Goal: Task Accomplishment & Management: Manage account settings

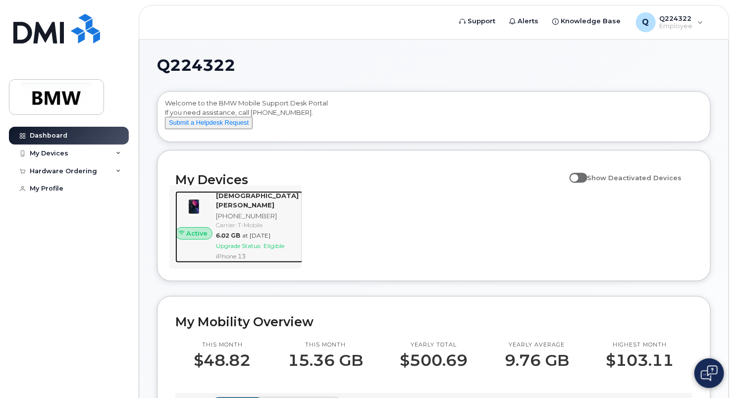
click at [251, 221] on div "[PHONE_NUMBER]" at bounding box center [257, 215] width 83 height 9
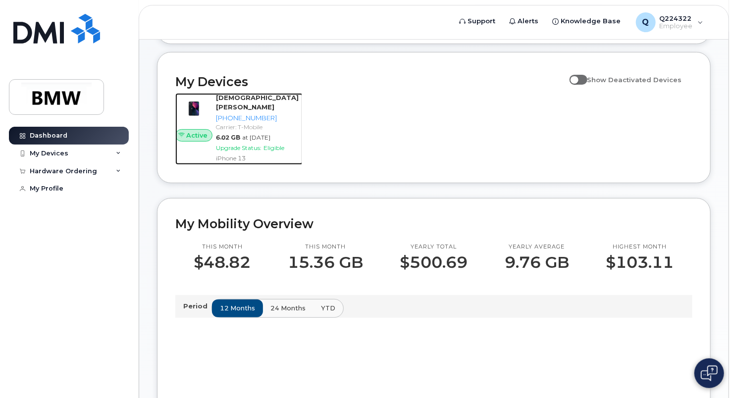
scroll to position [99, 0]
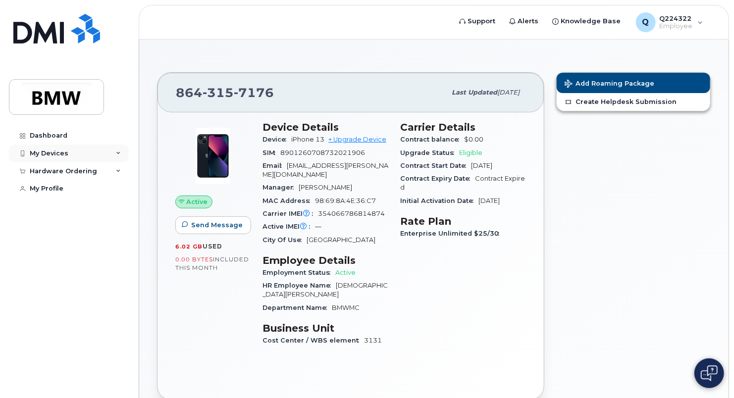
click at [114, 153] on div "My Devices" at bounding box center [69, 154] width 120 height 18
click at [119, 227] on icon at bounding box center [118, 224] width 5 height 5
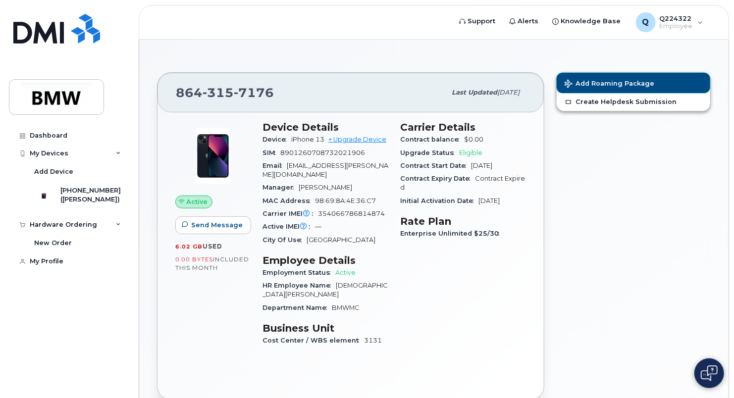
click at [606, 83] on span "Add Roaming Package" at bounding box center [610, 84] width 90 height 9
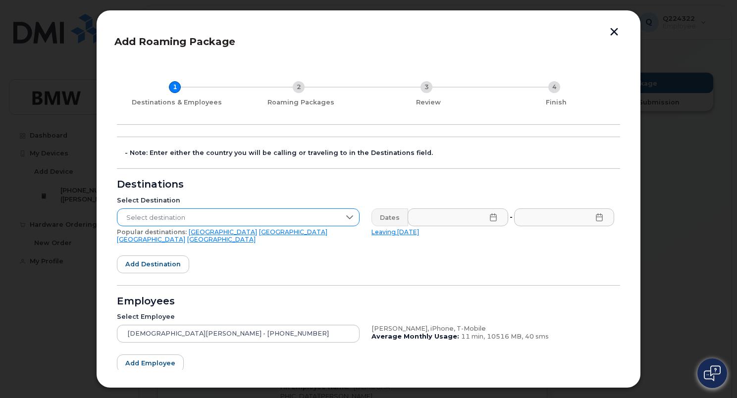
click at [343, 218] on div at bounding box center [349, 217] width 19 height 17
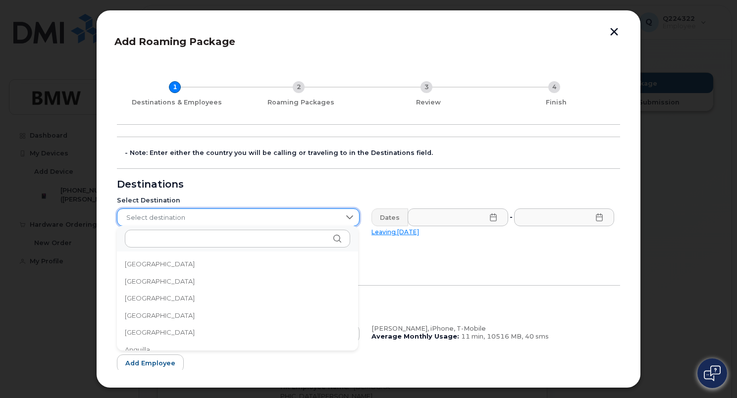
click at [340, 216] on div at bounding box center [349, 217] width 19 height 17
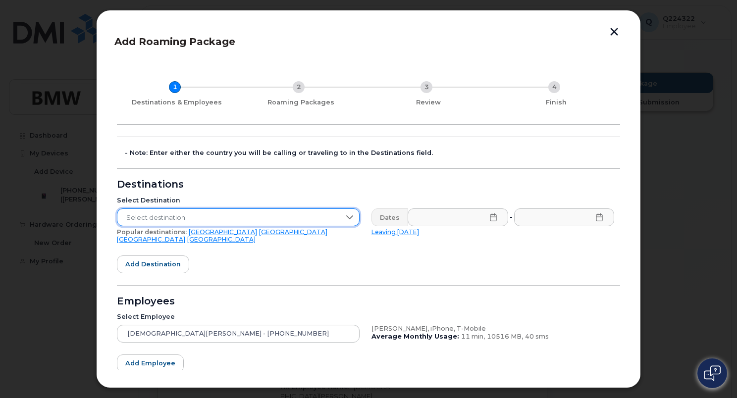
click at [259, 230] on link "[GEOGRAPHIC_DATA]" at bounding box center [293, 231] width 68 height 7
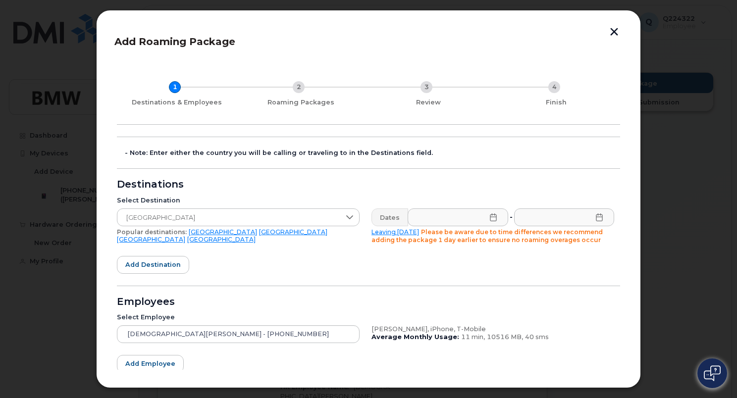
click at [489, 218] on icon at bounding box center [493, 217] width 8 height 8
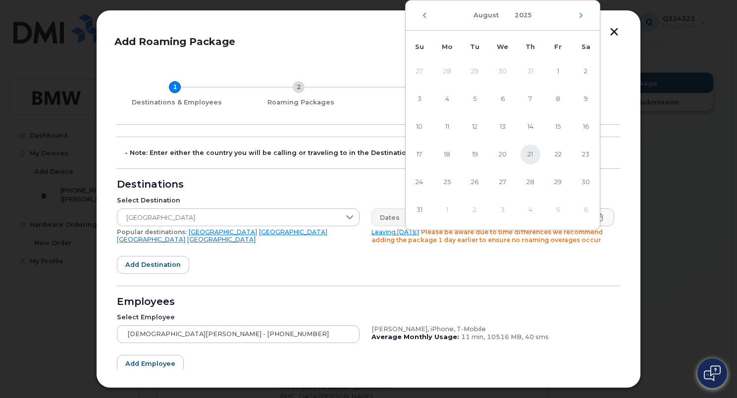
click at [532, 154] on span "21" at bounding box center [531, 155] width 20 height 20
type input "08/21/2025"
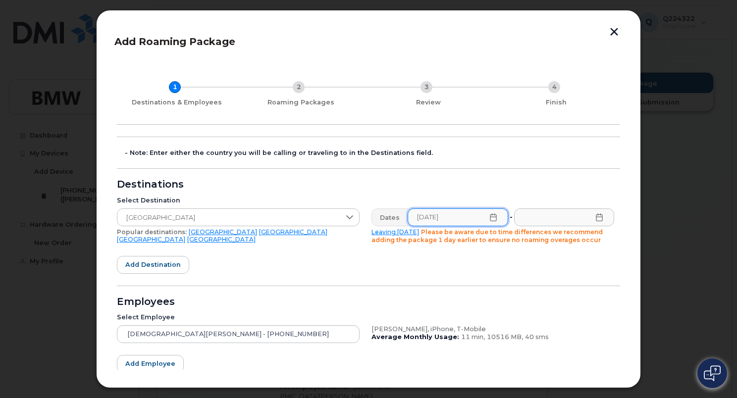
click at [595, 220] on icon at bounding box center [599, 217] width 8 height 8
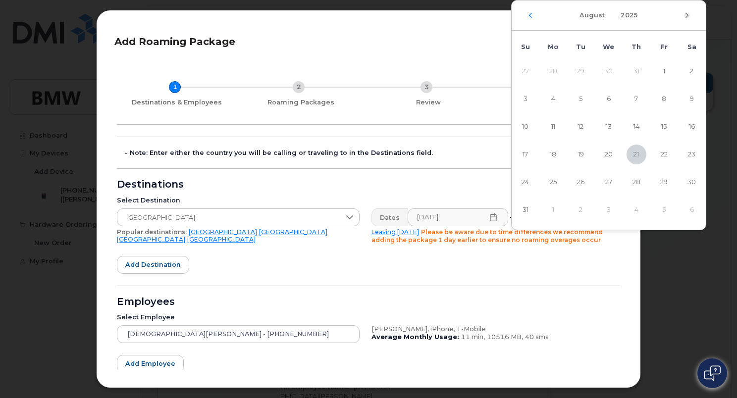
click at [686, 16] on icon "Next Month" at bounding box center [687, 15] width 6 height 8
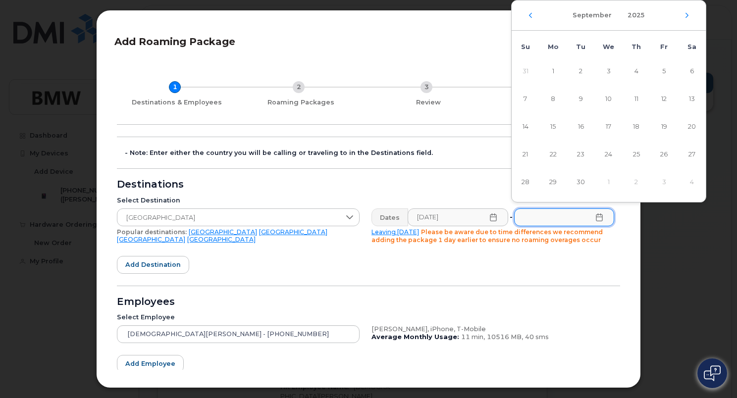
click at [686, 16] on icon "Next Month" at bounding box center [687, 15] width 6 height 8
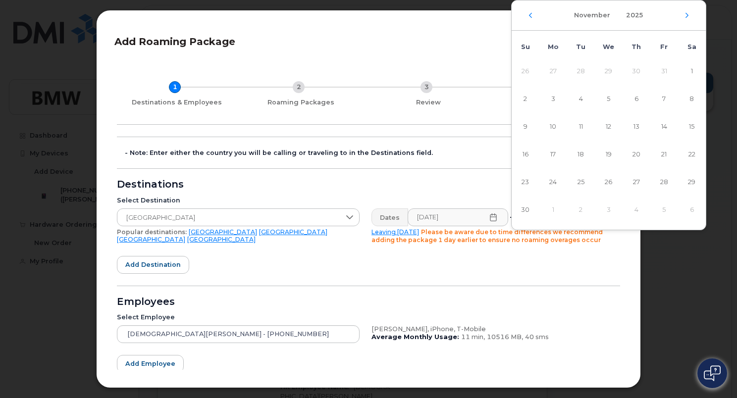
click at [686, 16] on icon "Next Month" at bounding box center [687, 15] width 6 height 8
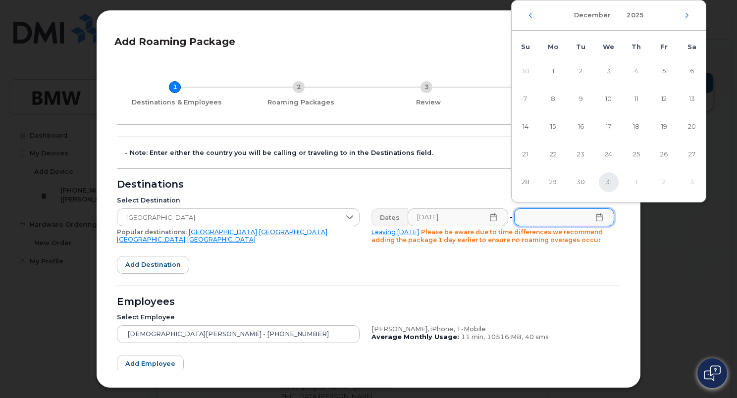
click at [609, 183] on span "31" at bounding box center [609, 182] width 20 height 20
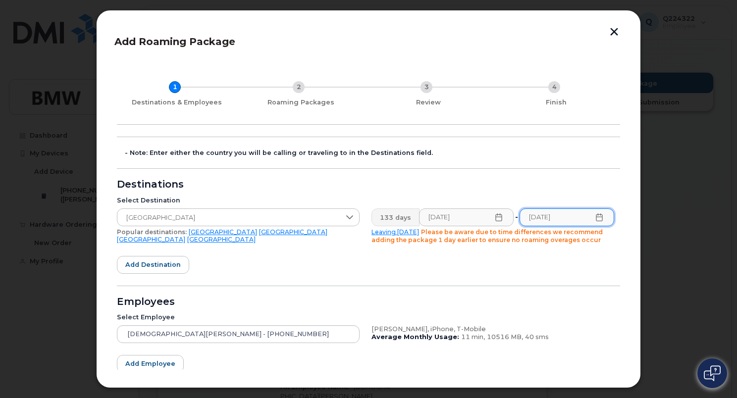
click at [472, 270] on form "- Note: Enter either the country you will be calling or traveling to in the Des…" at bounding box center [368, 282] width 503 height 290
click at [597, 219] on icon at bounding box center [599, 217] width 8 height 8
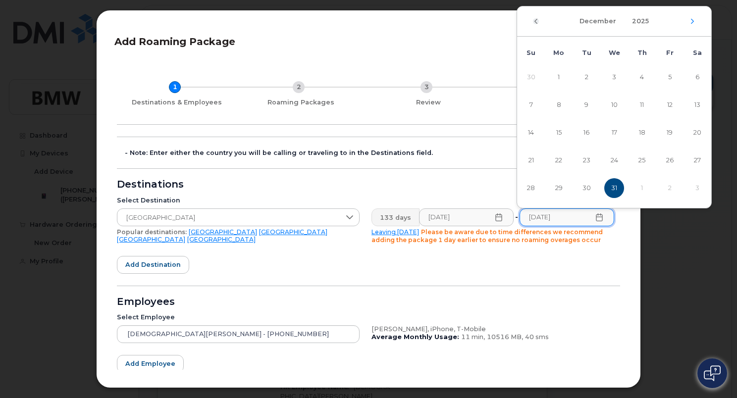
click at [535, 19] on icon "Previous Month" at bounding box center [536, 21] width 6 height 8
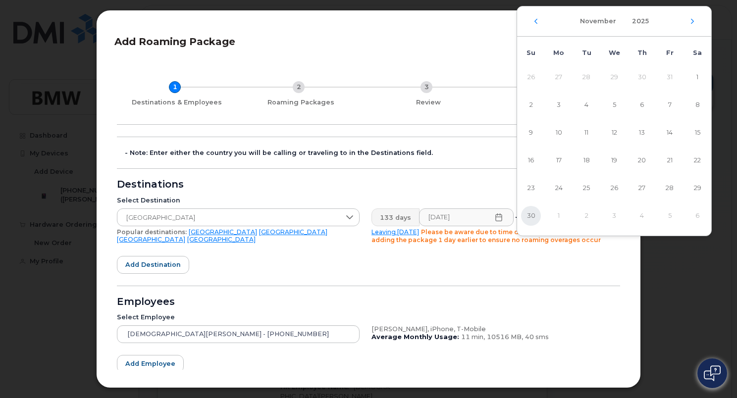
click at [528, 214] on span "30" at bounding box center [531, 216] width 20 height 20
type input "11/30/2025"
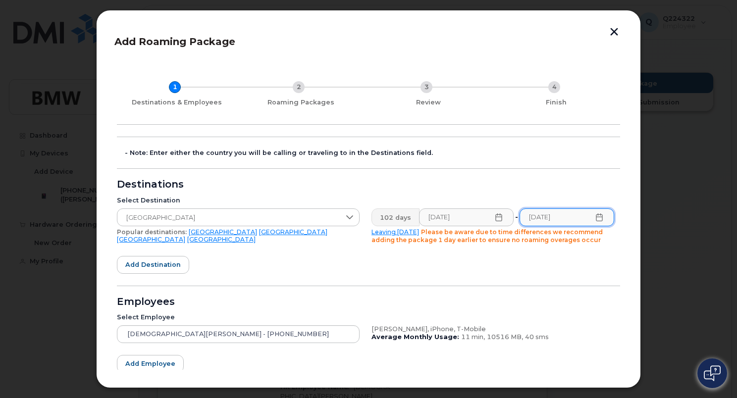
click at [562, 264] on form "- Note: Enter either the country you will be calling or traveling to in the Des…" at bounding box center [368, 282] width 503 height 290
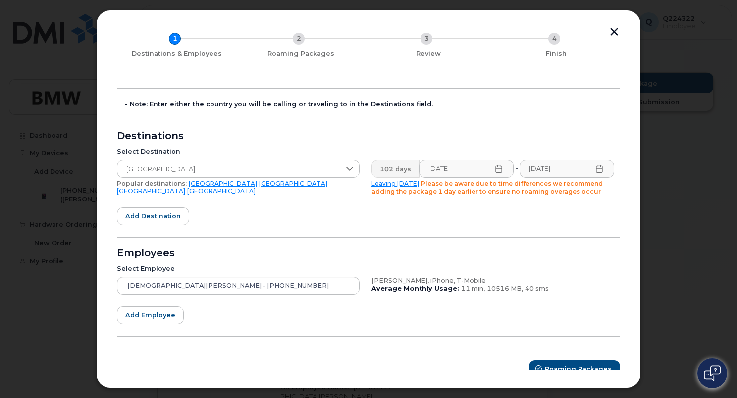
scroll to position [59, 0]
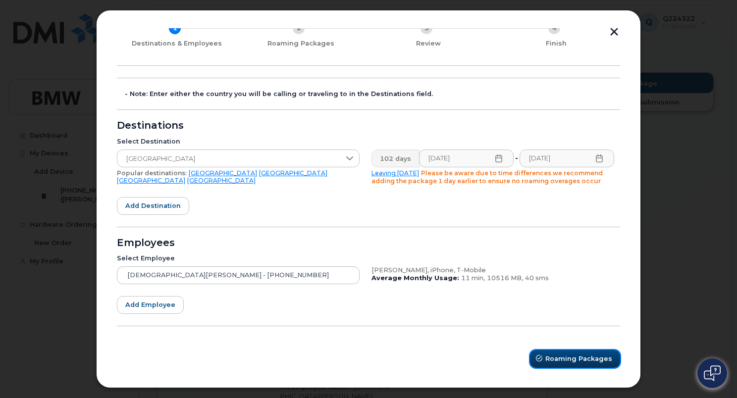
click at [596, 359] on span "Roaming Packages" at bounding box center [578, 358] width 67 height 9
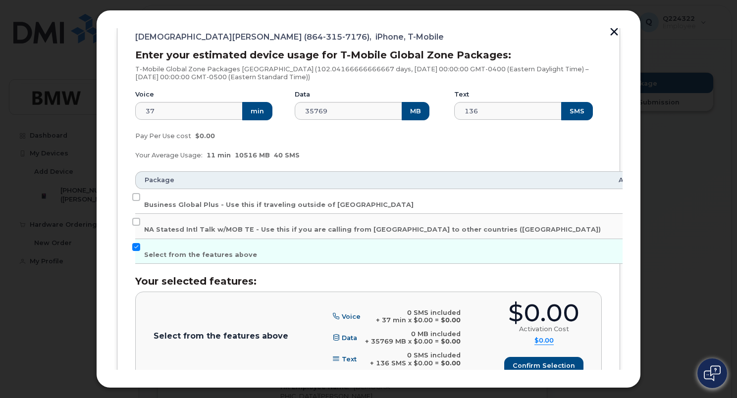
scroll to position [119, 0]
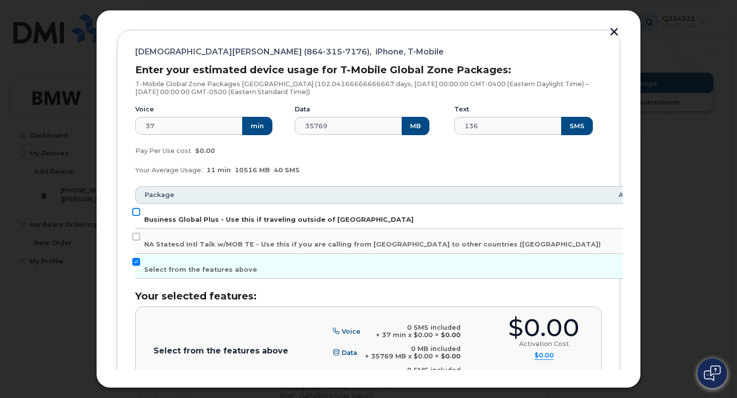
click at [134, 210] on input "Business Global Plus - Use this if traveling outside of North America" at bounding box center [136, 212] width 8 height 8
checkbox input "true"
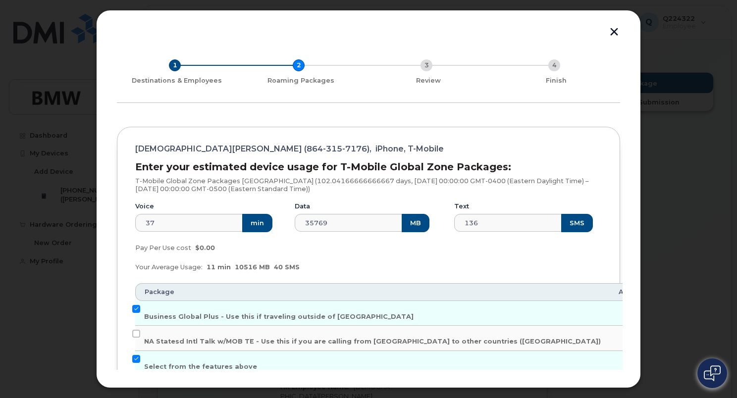
scroll to position [0, 0]
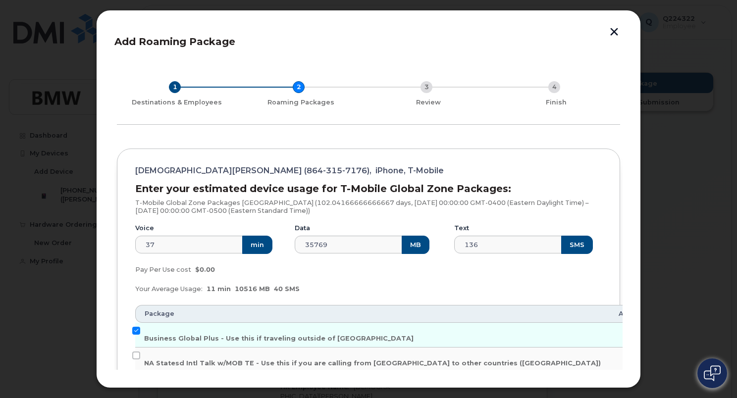
click at [174, 85] on div "1" at bounding box center [175, 87] width 12 height 12
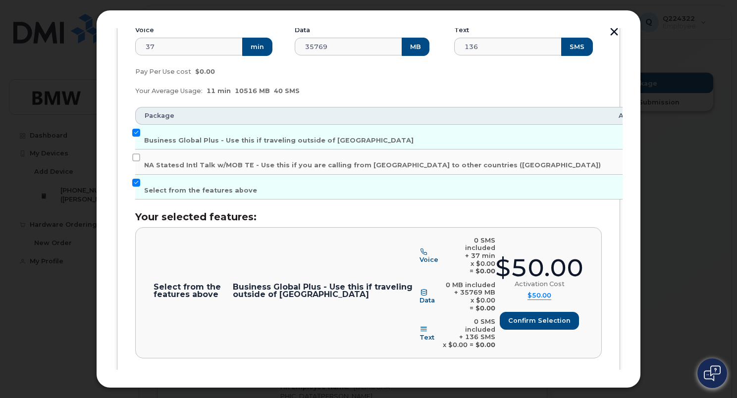
scroll to position [226, 0]
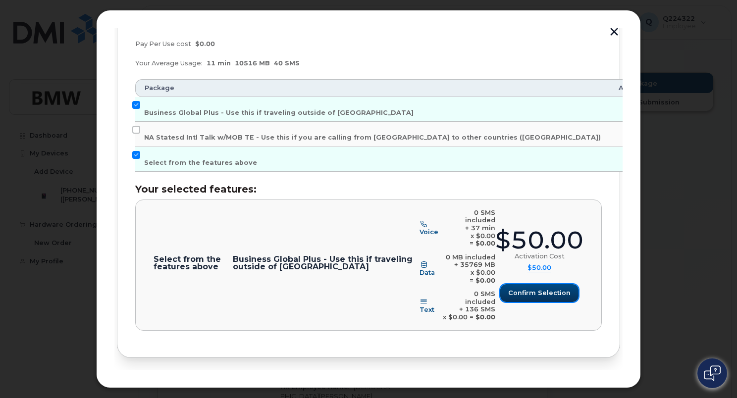
click at [528, 288] on span "Confirm selection" at bounding box center [539, 292] width 62 height 9
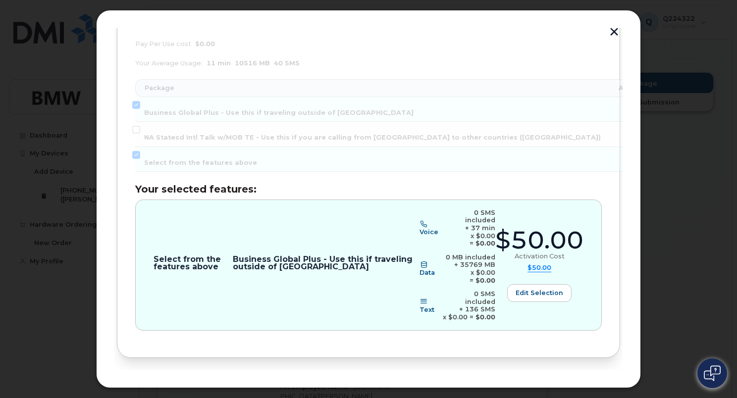
click at [608, 387] on icon "submit" at bounding box center [611, 390] width 6 height 6
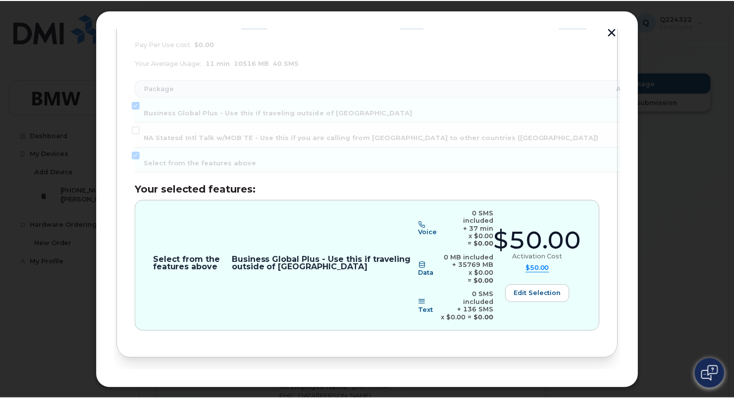
scroll to position [0, 0]
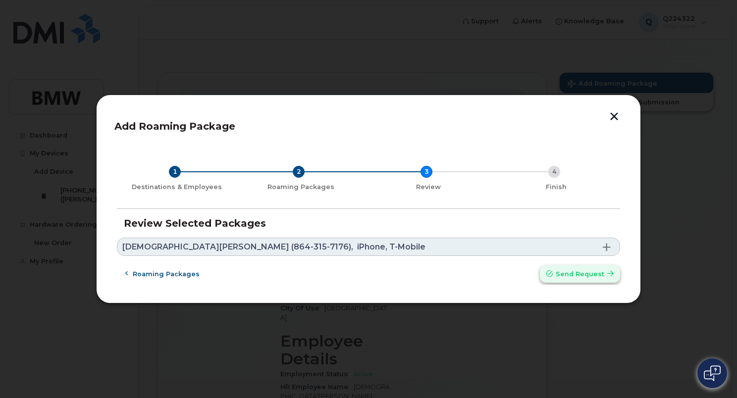
click at [563, 272] on span "Send request" at bounding box center [580, 273] width 49 height 9
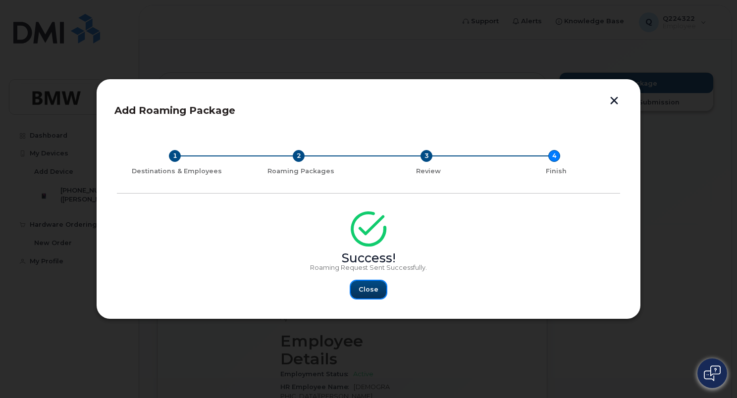
click at [369, 295] on button "Close" at bounding box center [369, 290] width 36 height 18
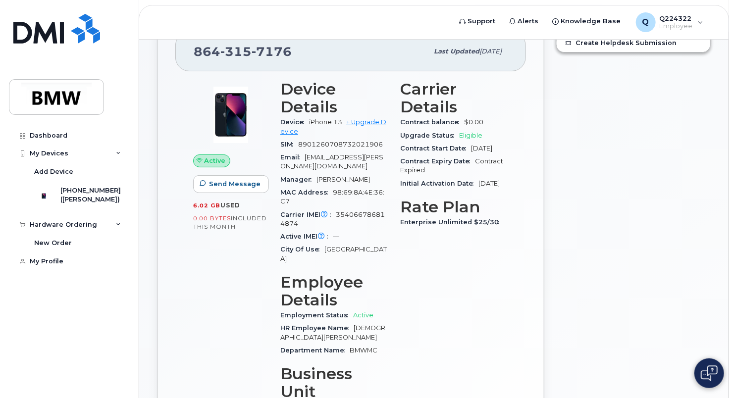
scroll to position [82, 0]
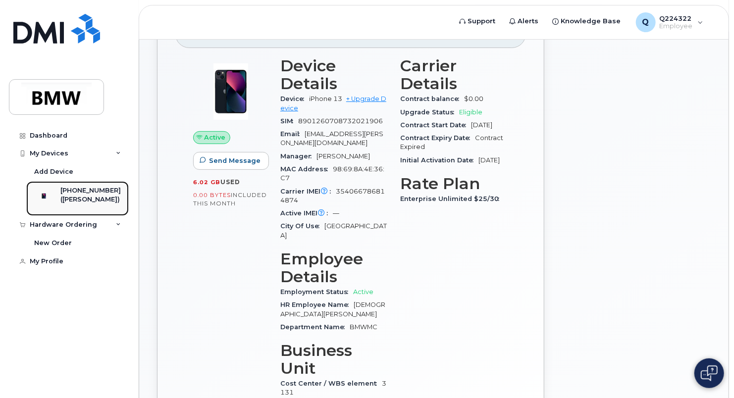
click at [82, 196] on div "([PERSON_NAME])" at bounding box center [90, 199] width 60 height 9
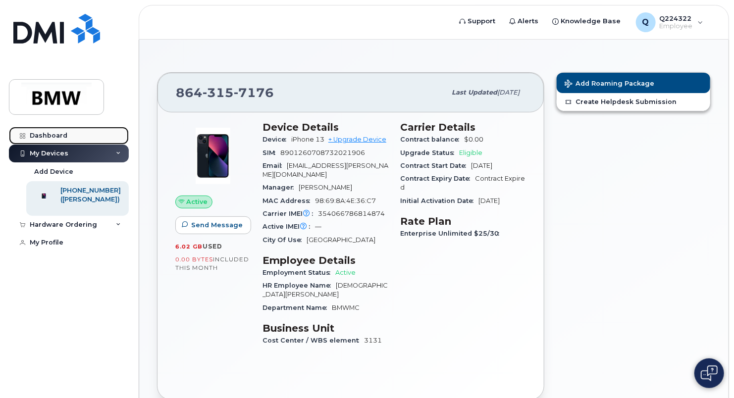
click at [60, 136] on div "Dashboard" at bounding box center [49, 136] width 38 height 8
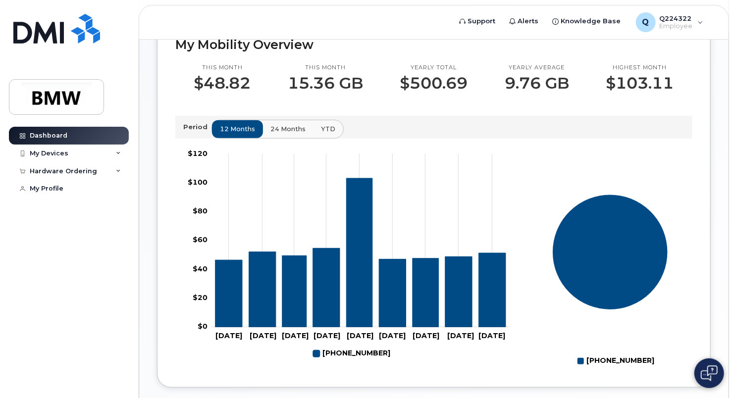
scroll to position [280, 0]
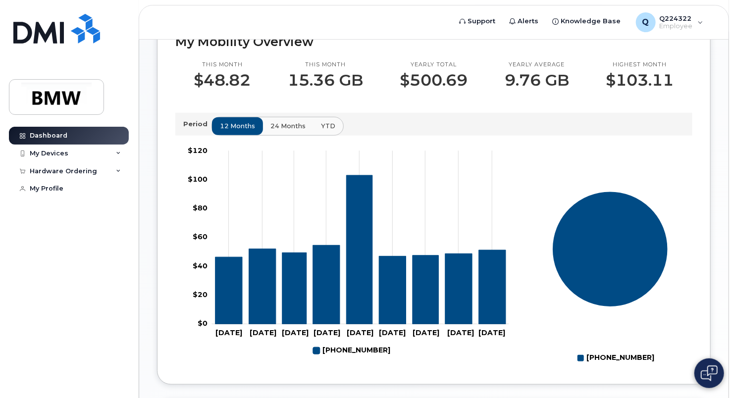
click at [437, 145] on div "This month $48.82 This month 15.36 GB Yearly total $500.69 Yearly average 9.76 …" at bounding box center [433, 207] width 517 height 317
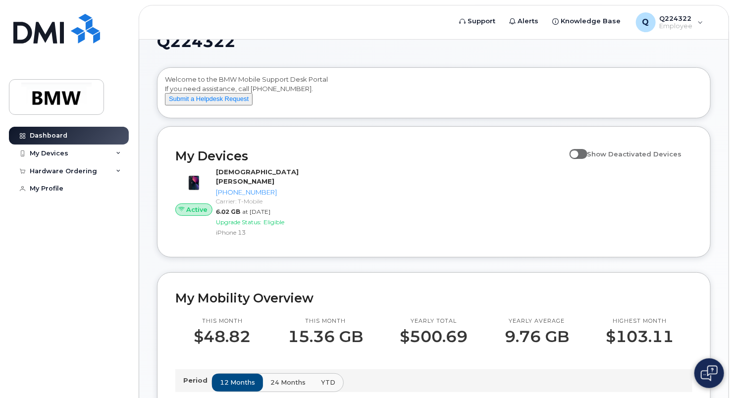
scroll to position [23, 0]
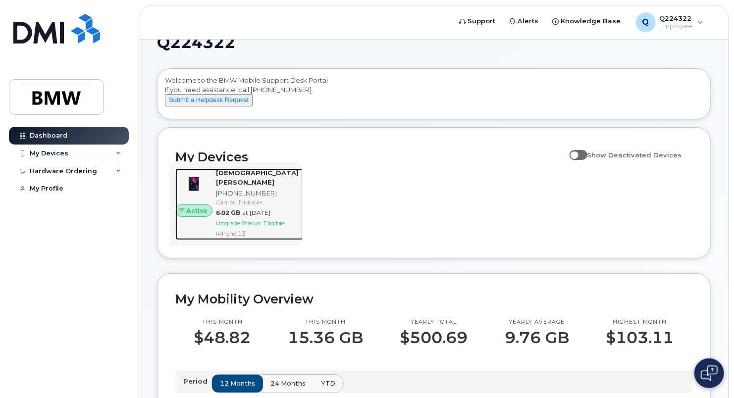
click at [261, 227] on div "Upgrade Status: Eligible" at bounding box center [257, 223] width 83 height 8
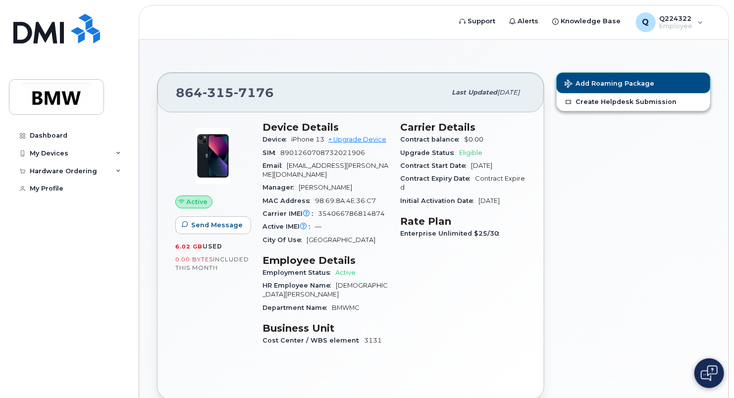
click at [586, 77] on button "Add Roaming Package" at bounding box center [634, 83] width 154 height 20
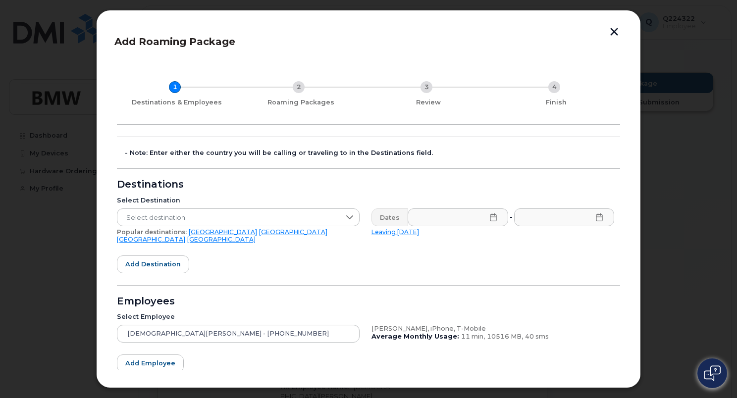
click at [620, 31] on button "button" at bounding box center [614, 33] width 15 height 10
